Goal: Task Accomplishment & Management: Use online tool/utility

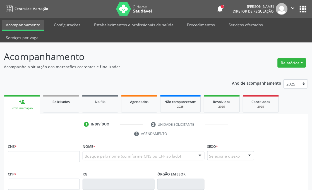
click at [201, 26] on link "Procedimentos" at bounding box center [201, 25] width 36 height 10
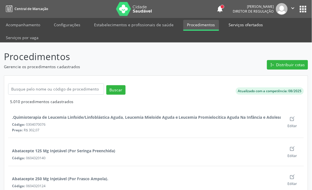
click at [242, 25] on link "Serviços ofertados" at bounding box center [246, 25] width 42 height 10
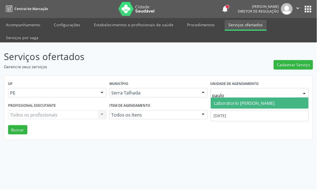
type input "[PERSON_NAME]"
click at [253, 97] on span "Laboratorio [PERSON_NAME]" at bounding box center [260, 102] width 98 height 11
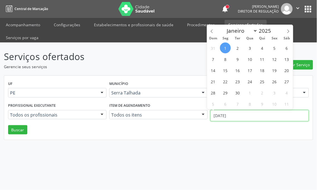
click at [237, 104] on body "Central de Marcação notifications [PERSON_NAME] Diretor de regulação  Configur…" at bounding box center [158, 95] width 317 height 190
click at [211, 31] on icon at bounding box center [212, 31] width 4 height 4
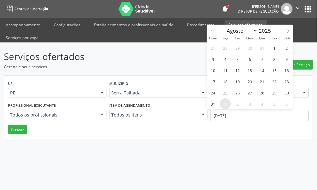
click at [211, 31] on icon at bounding box center [212, 31] width 4 height 4
select select "6"
click at [225, 70] on span "14" at bounding box center [225, 70] width 11 height 11
type input "[DATE]"
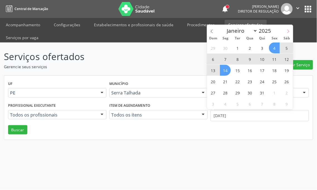
click at [289, 31] on icon at bounding box center [288, 31] width 4 height 4
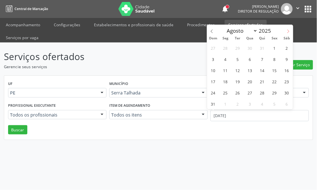
click at [289, 31] on icon at bounding box center [288, 31] width 4 height 4
select select "8"
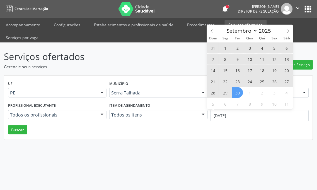
click at [239, 92] on span "30" at bounding box center [237, 92] width 11 height 11
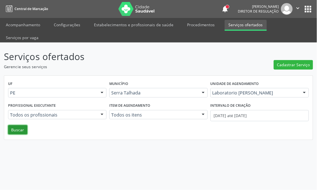
click at [16, 125] on button "Buscar" at bounding box center [17, 129] width 19 height 9
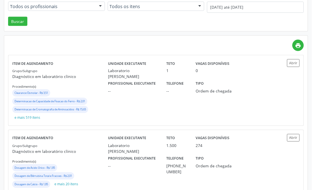
scroll to position [123, 0]
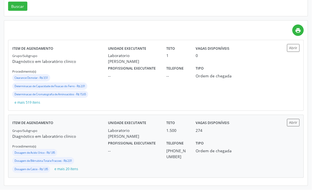
click at [95, 133] on p "Diagnóstico em laboratório clínico" at bounding box center [60, 136] width 96 height 6
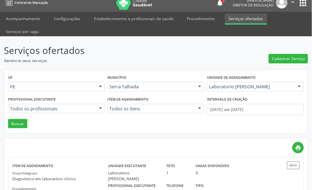
scroll to position [0, 0]
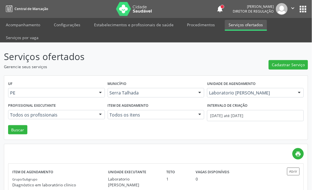
click at [291, 9] on icon "" at bounding box center [293, 8] width 6 height 6
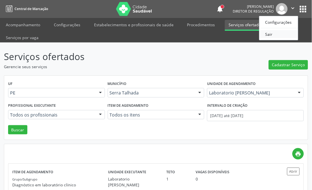
click at [284, 31] on link "Sair" at bounding box center [278, 34] width 38 height 8
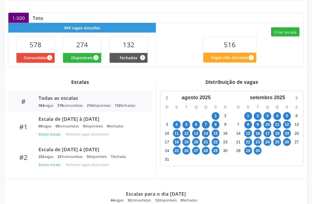
scroll to position [182, 0]
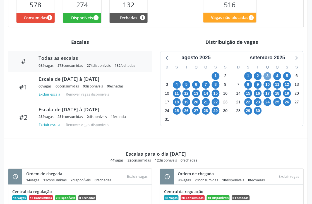
click at [268, 78] on span "3" at bounding box center [268, 76] width 8 height 8
click at [269, 76] on span "3" at bounding box center [268, 76] width 8 height 8
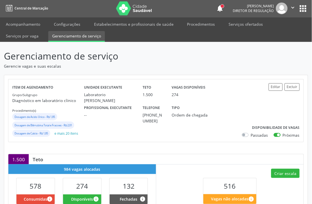
scroll to position [0, 0]
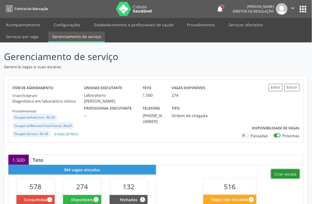
click at [277, 170] on button "Criar escala" at bounding box center [285, 173] width 28 height 9
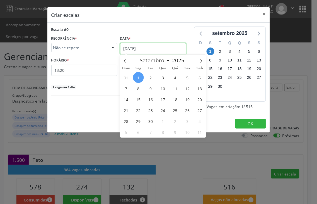
click at [152, 46] on input "[DATE]" at bounding box center [153, 48] width 66 height 11
click at [164, 78] on span "3" at bounding box center [163, 77] width 11 height 11
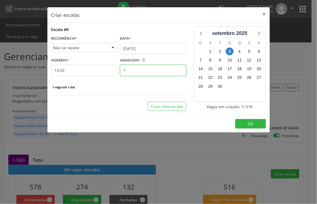
click at [132, 69] on input "1" at bounding box center [153, 70] width 66 height 11
type input "12"
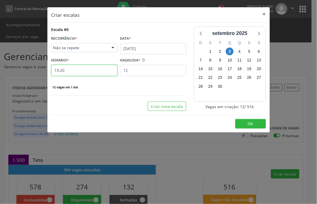
click at [73, 71] on input "13:20" at bounding box center [84, 70] width 66 height 11
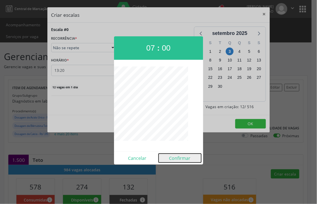
click at [179, 156] on button "Confirmar" at bounding box center [180, 157] width 43 height 9
type input "07:00"
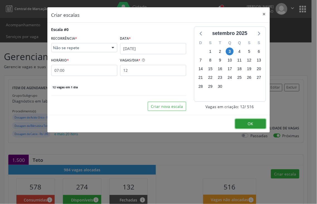
click at [256, 119] on button "OK" at bounding box center [250, 123] width 31 height 9
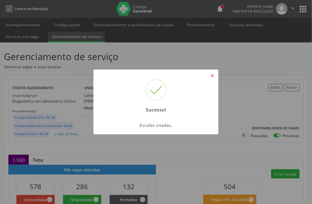
click at [211, 75] on button "×" at bounding box center [211, 75] width 9 height 9
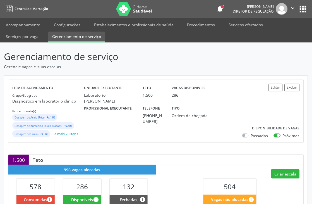
click at [292, 9] on icon "" at bounding box center [293, 8] width 6 height 6
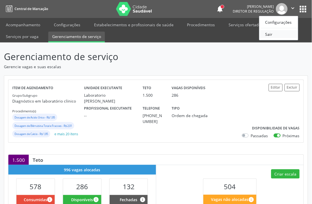
click at [270, 30] on link "Sair" at bounding box center [278, 34] width 38 height 8
